Goal: Task Accomplishment & Management: Manage account settings

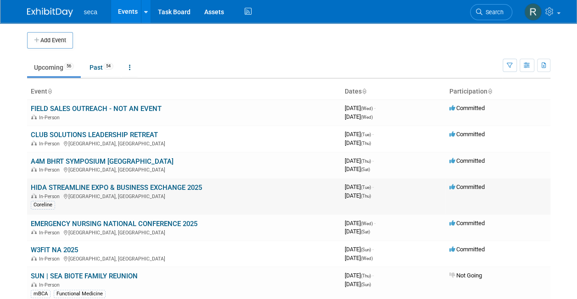
click at [96, 185] on link "HIDA STREAMLINE EXPO & BUSINESS EXCHANGE 2025" at bounding box center [116, 188] width 171 height 8
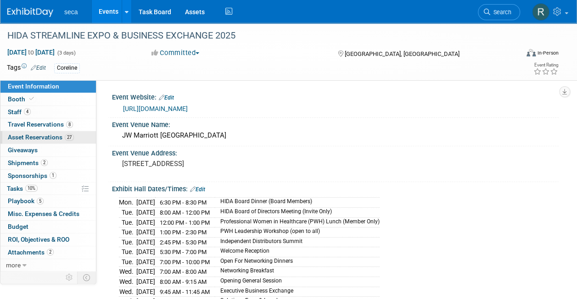
click at [57, 136] on span "Asset Reservations 27" at bounding box center [41, 137] width 66 height 7
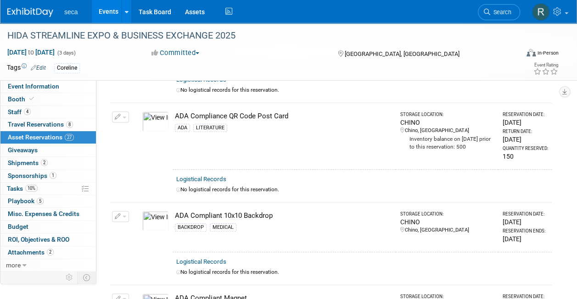
scroll to position [272, 0]
click at [158, 117] on img at bounding box center [155, 121] width 27 height 20
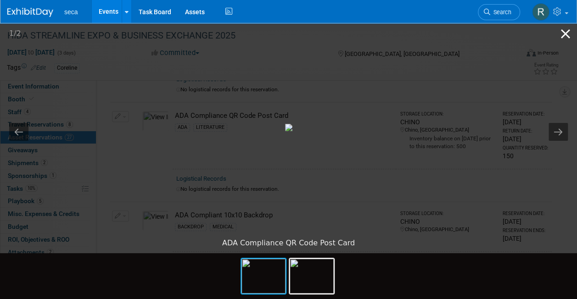
click at [562, 34] on button "Close gallery" at bounding box center [565, 34] width 23 height 22
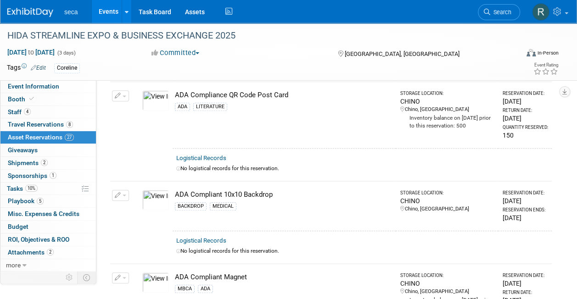
scroll to position [293, 0]
click at [156, 193] on img at bounding box center [155, 200] width 27 height 20
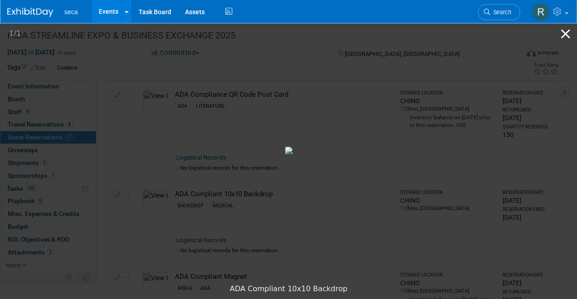
click at [566, 32] on button "Close gallery" at bounding box center [565, 34] width 23 height 22
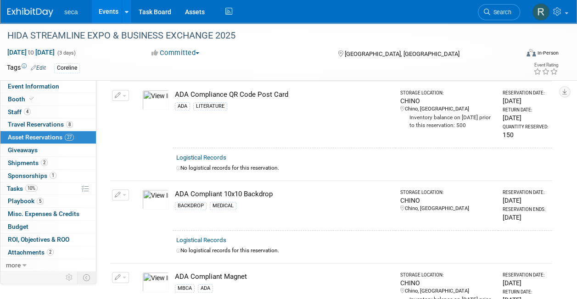
click at [153, 99] on img at bounding box center [155, 100] width 27 height 20
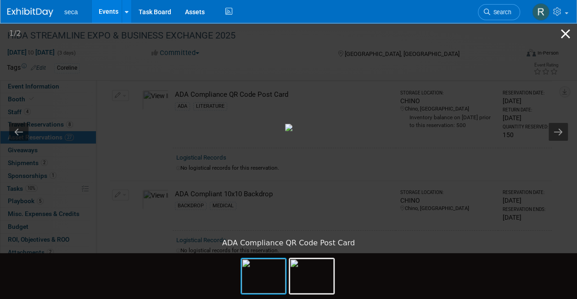
click at [567, 32] on button "Close gallery" at bounding box center [565, 34] width 23 height 22
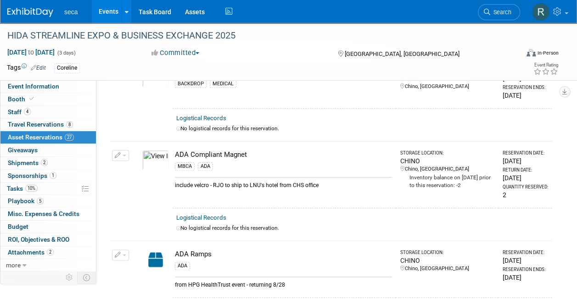
scroll to position [415, 0]
click at [155, 160] on img at bounding box center [155, 160] width 27 height 20
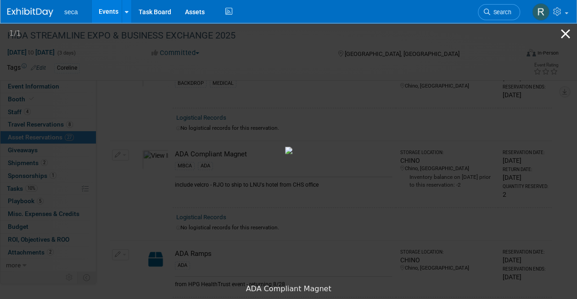
click at [565, 35] on button "Close gallery" at bounding box center [565, 34] width 23 height 22
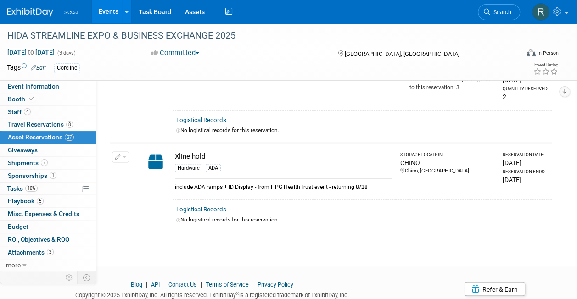
scroll to position [2492, 0]
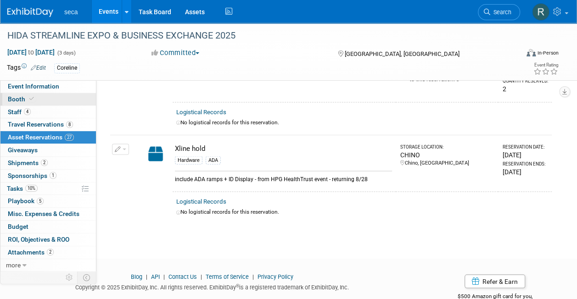
click at [38, 101] on link "Booth" at bounding box center [47, 99] width 95 height 12
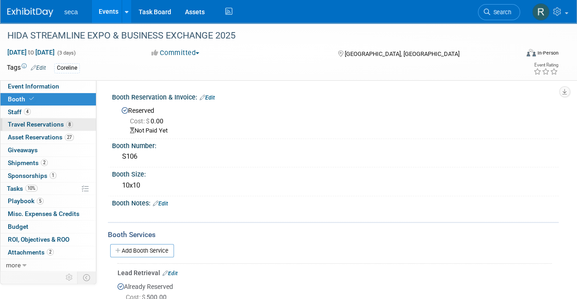
scroll to position [0, 0]
click at [48, 162] on link "2 Shipments 2" at bounding box center [47, 163] width 95 height 12
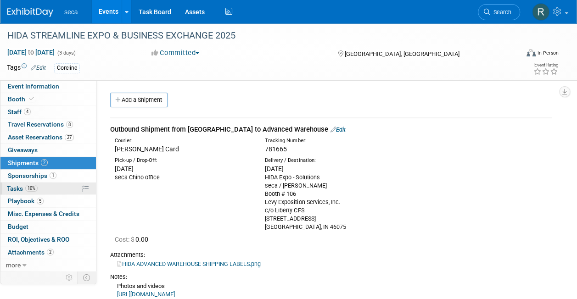
click at [47, 185] on link "10% Tasks 10%" at bounding box center [47, 189] width 95 height 12
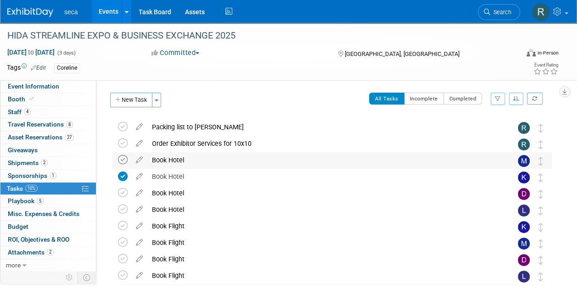
click at [123, 159] on icon at bounding box center [123, 160] width 10 height 10
click at [121, 189] on icon at bounding box center [123, 193] width 10 height 10
click at [123, 208] on icon at bounding box center [123, 210] width 10 height 10
click at [122, 224] on icon at bounding box center [123, 226] width 10 height 10
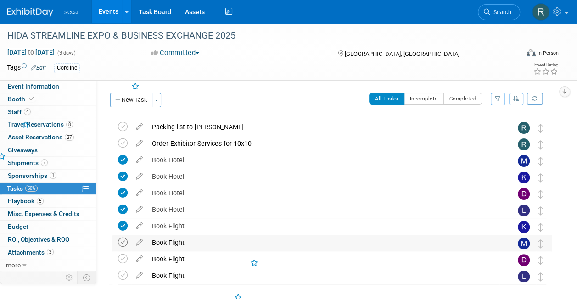
click at [122, 242] on icon at bounding box center [123, 243] width 10 height 10
click at [124, 263] on icon at bounding box center [123, 259] width 10 height 10
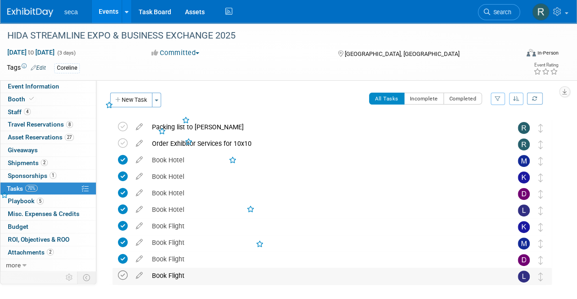
click at [126, 279] on icon at bounding box center [123, 276] width 10 height 10
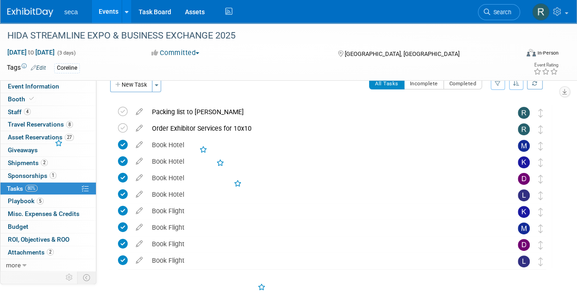
scroll to position [16, 0]
click at [122, 123] on icon at bounding box center [123, 128] width 10 height 10
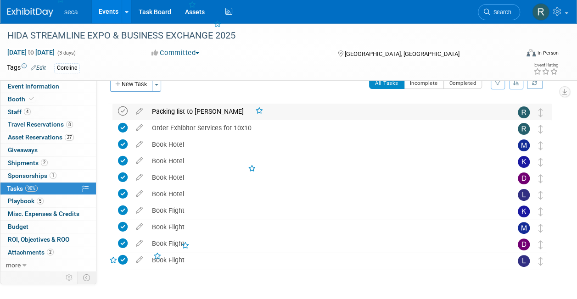
click at [124, 110] on icon at bounding box center [123, 111] width 10 height 10
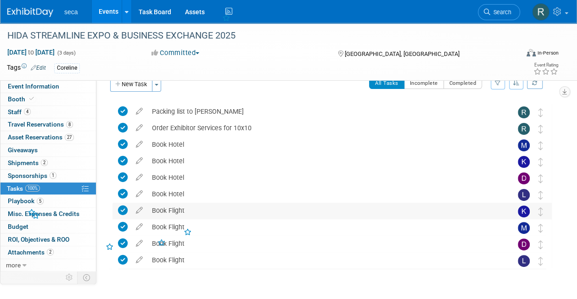
scroll to position [41, 0]
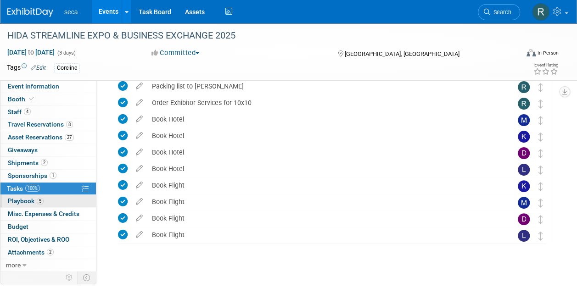
click at [47, 198] on link "5 Playbook 5" at bounding box center [47, 201] width 95 height 12
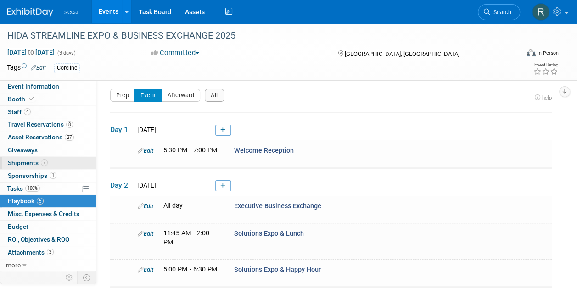
scroll to position [4, 0]
click at [46, 157] on link "2 Shipments 2" at bounding box center [47, 163] width 95 height 12
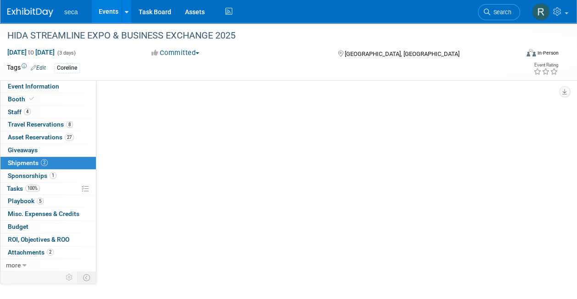
scroll to position [0, 0]
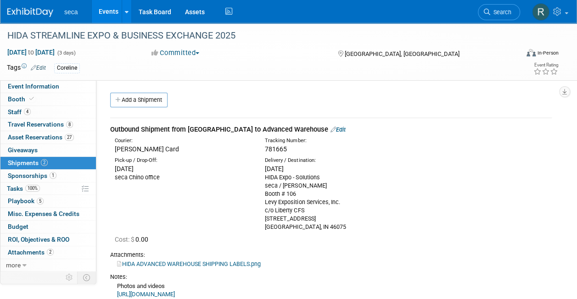
drag, startPoint x: 264, startPoint y: 178, endPoint x: 326, endPoint y: 229, distance: 80.2
click at [326, 229] on div "Delivery / Destination: Mon. Sep 8, 2025 HIDA Expo - Solutions seca / Lyndsey N…" at bounding box center [333, 194] width 150 height 74
copy div "HIDA Expo - Solutions seca / Lyndsey Nunez Booth # 106 Levy Exposition Services…"
click at [274, 148] on span "781665" at bounding box center [276, 149] width 22 height 7
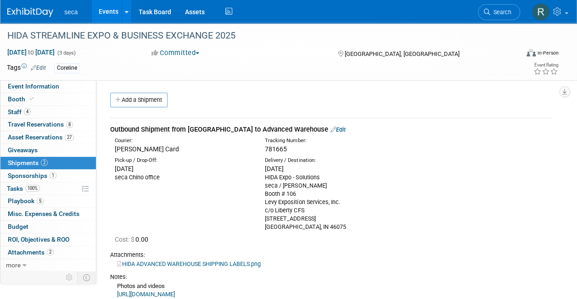
copy span "781665"
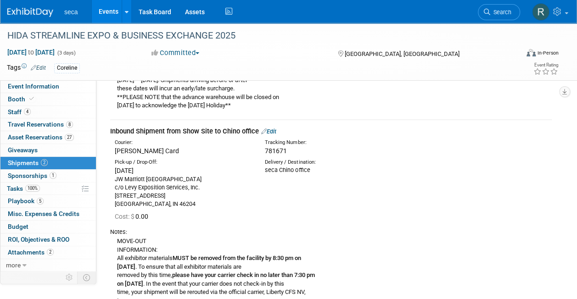
scroll to position [231, 0]
drag, startPoint x: 177, startPoint y: 218, endPoint x: 157, endPoint y: 211, distance: 20.8
click at [157, 211] on div "Cost: $ 0.00" at bounding box center [330, 216] width 455 height 15
drag, startPoint x: 115, startPoint y: 178, endPoint x: 175, endPoint y: 204, distance: 66.0
click at [175, 204] on div "JW Marriott Indianapolis c/o Levy Exposition Services, Inc. 10 S West Street In…" at bounding box center [183, 192] width 136 height 33
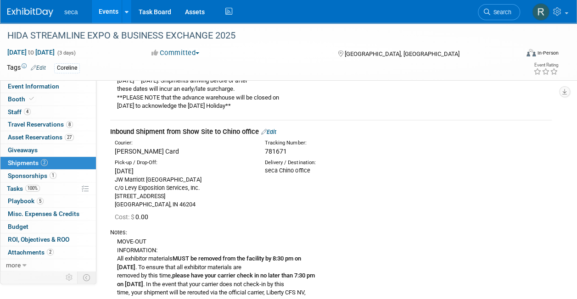
copy div "JW Marriott Indianapolis c/o Levy Exposition Services, Inc. 10 S West Street In…"
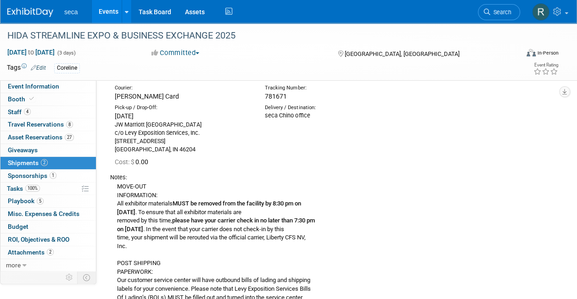
click at [263, 224] on b "please have your carrier check in no later than 7:30 pm" at bounding box center [243, 220] width 143 height 7
click at [277, 97] on span "781671" at bounding box center [276, 96] width 22 height 7
copy span "781671"
click at [51, 87] on span "Event Information" at bounding box center [33, 86] width 51 height 7
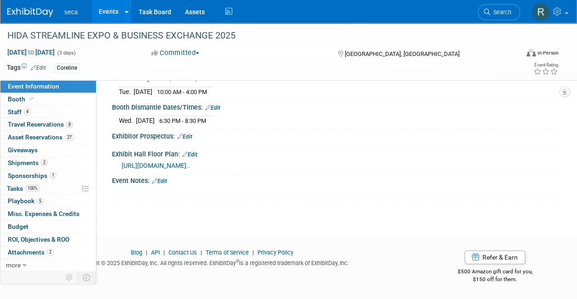
scroll to position [354, 0]
click at [190, 162] on span "https://exhibit-reg.bravuratechnologies.com/exh-fpstatus?id=34500231&_gl=1*dzxz…" at bounding box center [156, 165] width 68 height 7
